Goal: Transaction & Acquisition: Purchase product/service

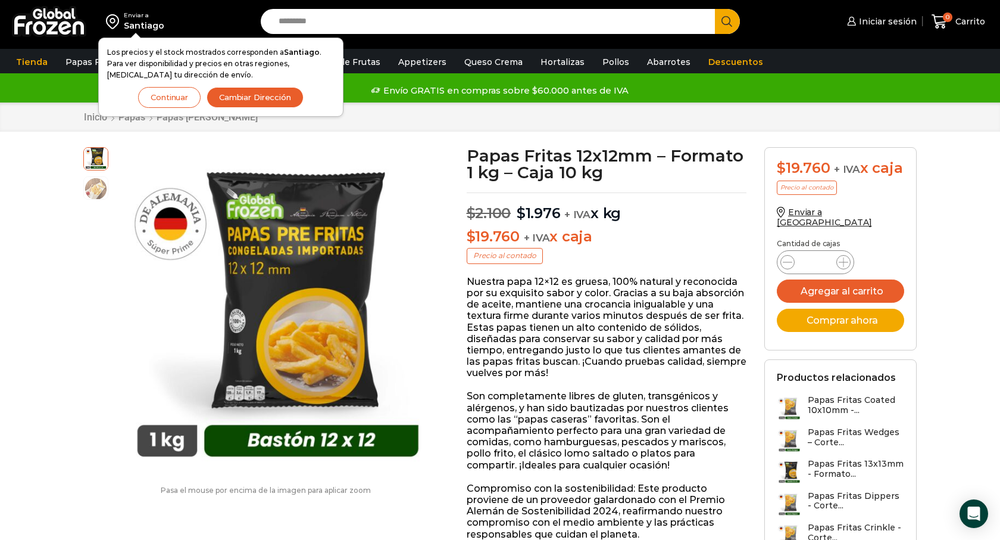
click at [947, 117] on div "Inicio Papas Papas Bastón" at bounding box center [500, 116] width 1000 height 29
click at [169, 96] on button "Continuar" at bounding box center [169, 97] width 63 height 21
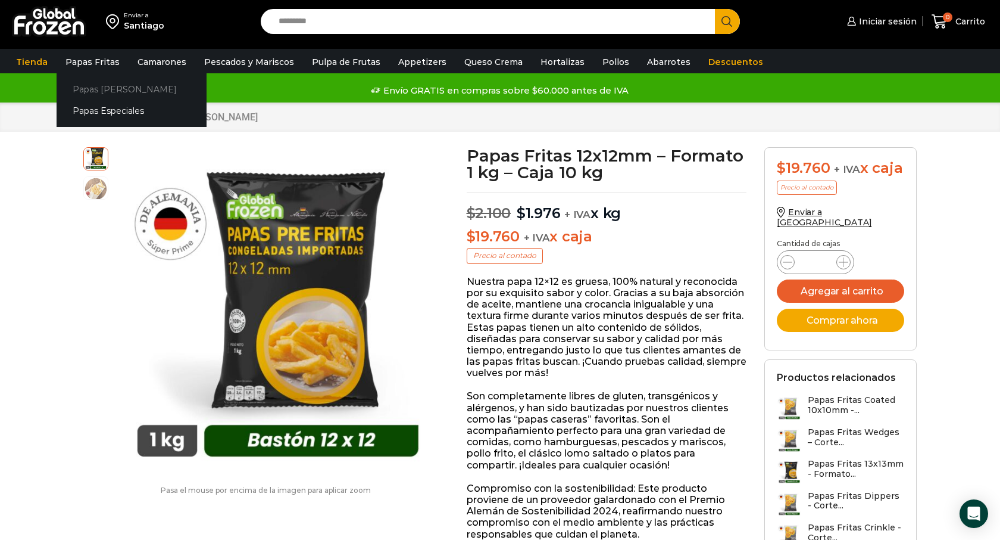
click at [91, 88] on link "Papas [PERSON_NAME]" at bounding box center [132, 89] width 150 height 22
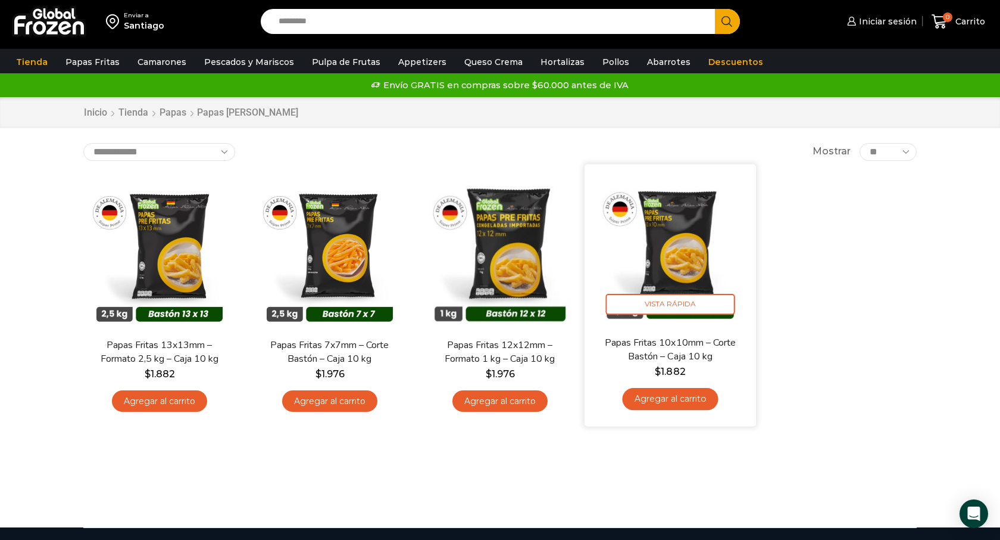
click at [677, 261] on img at bounding box center [671, 250] width 154 height 154
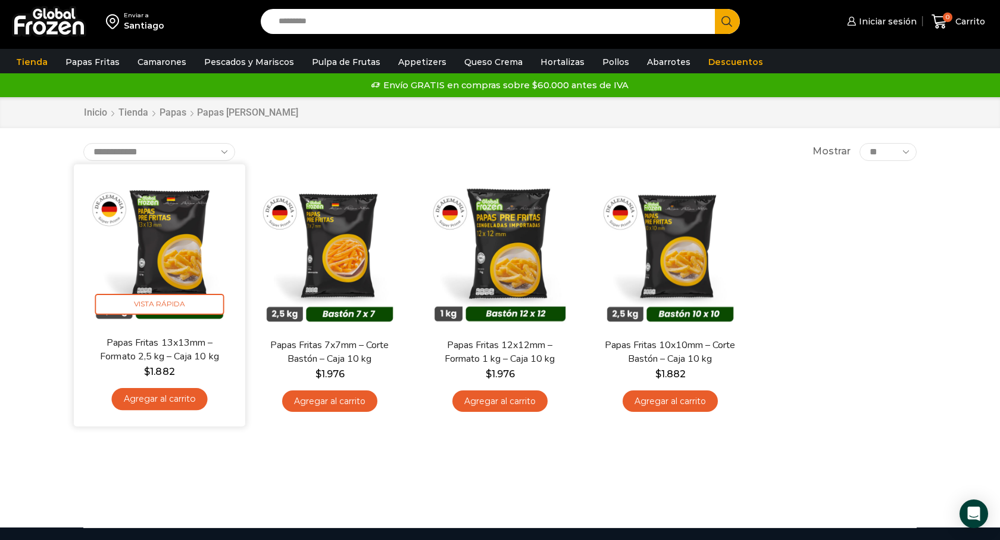
click at [173, 235] on img at bounding box center [160, 250] width 154 height 154
